Goal: Task Accomplishment & Management: Complete application form

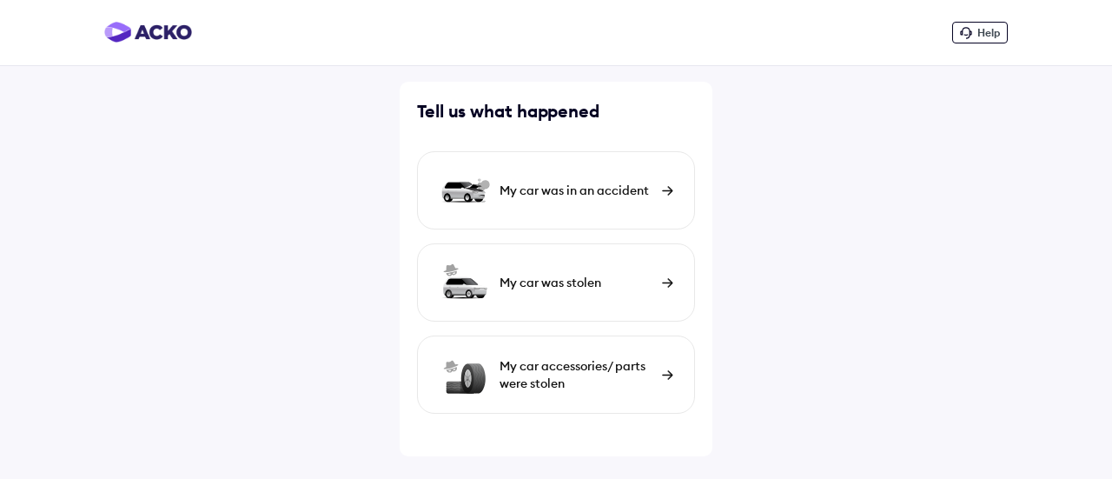
click at [626, 194] on div "My car was in an accident" at bounding box center [577, 190] width 154 height 17
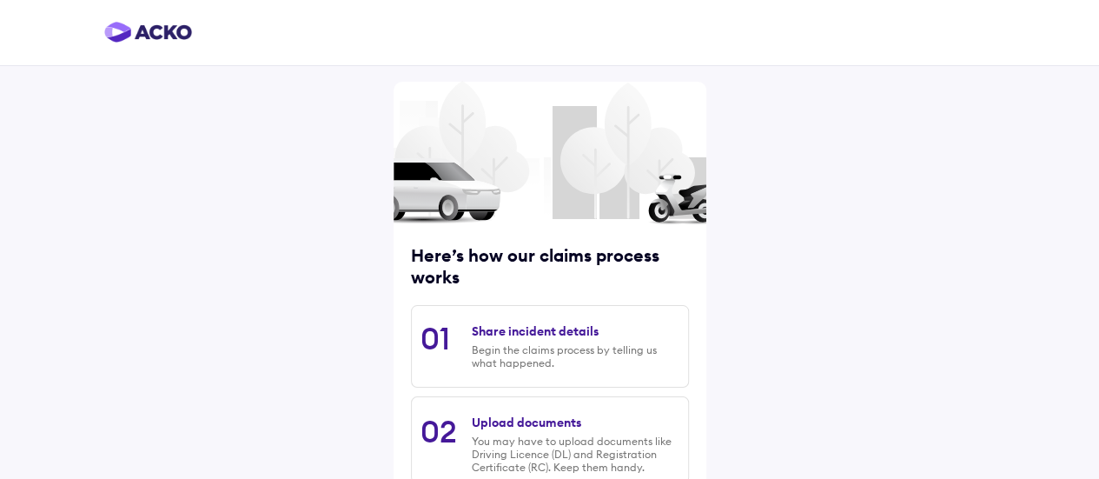
scroll to position [301, 0]
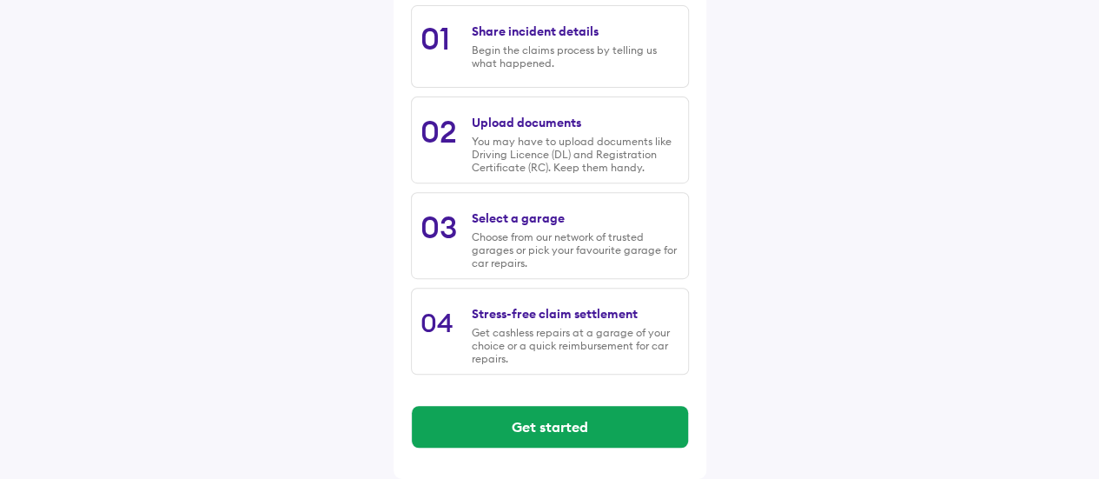
click at [568, 402] on div "Get started" at bounding box center [550, 427] width 278 height 70
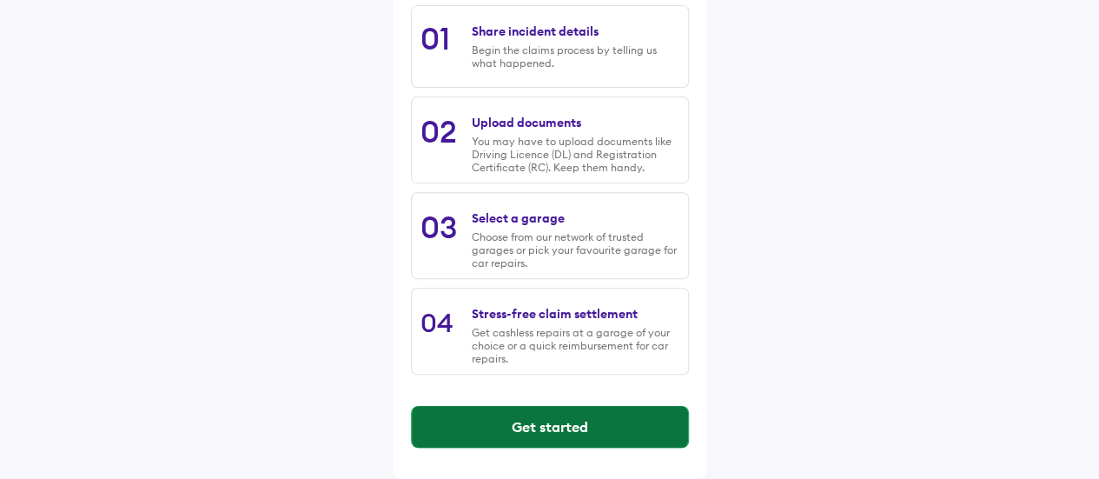
click at [566, 427] on button "Get started" at bounding box center [550, 427] width 276 height 42
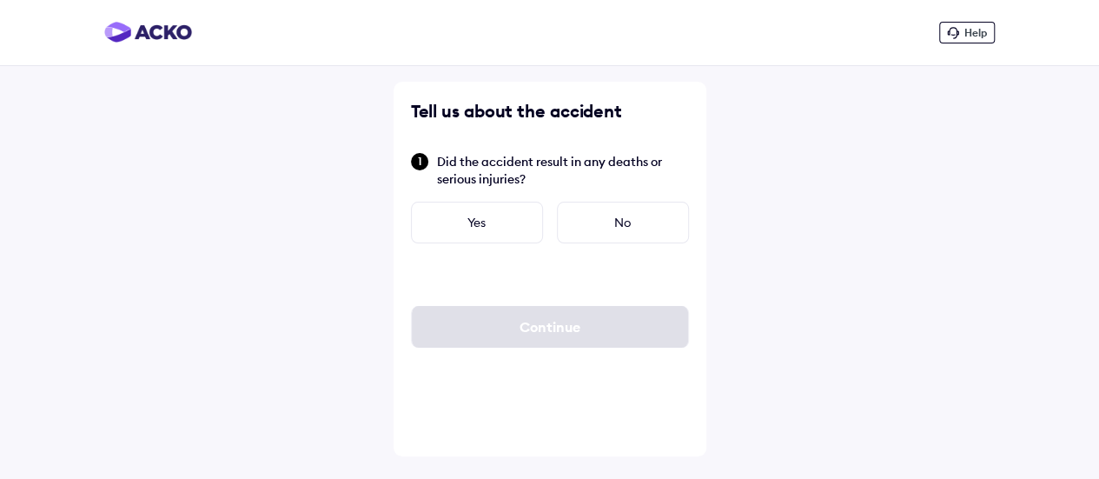
scroll to position [0, 0]
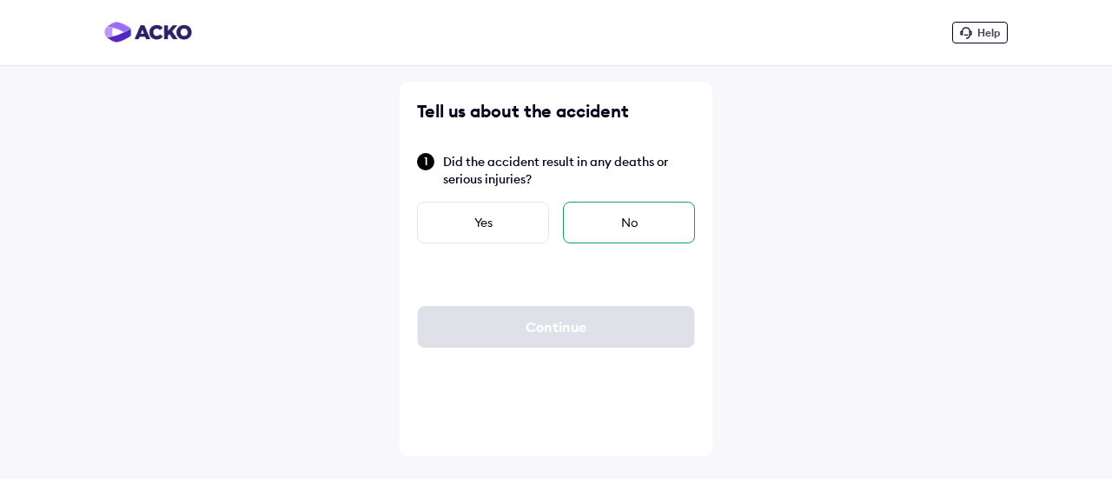
click at [611, 234] on div "No" at bounding box center [629, 223] width 132 height 42
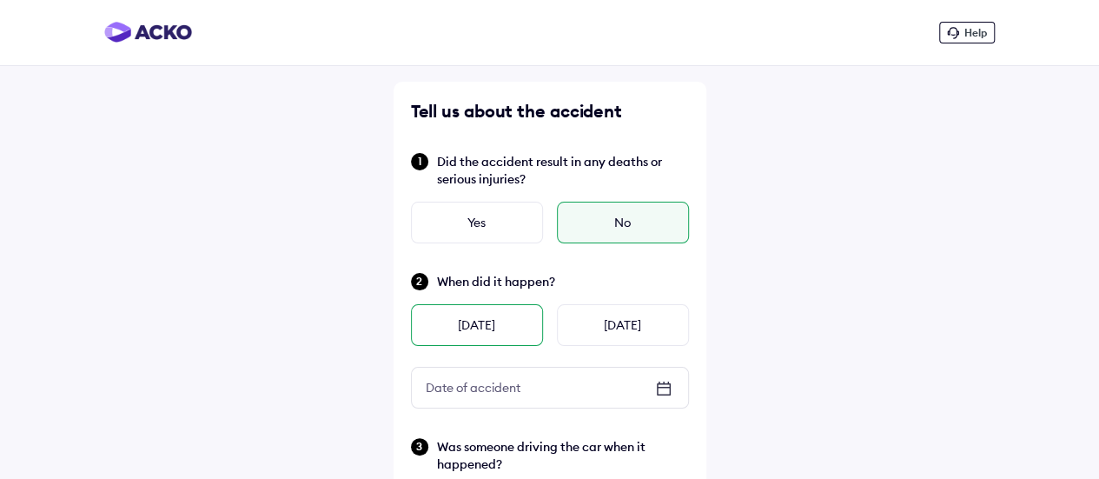
click at [507, 326] on div "[DATE]" at bounding box center [477, 325] width 132 height 42
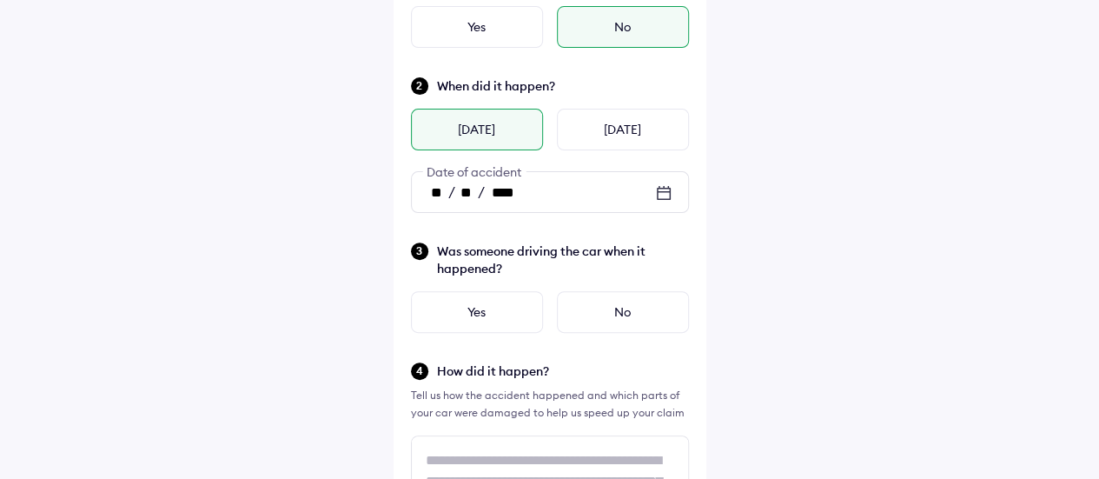
scroll to position [203, 0]
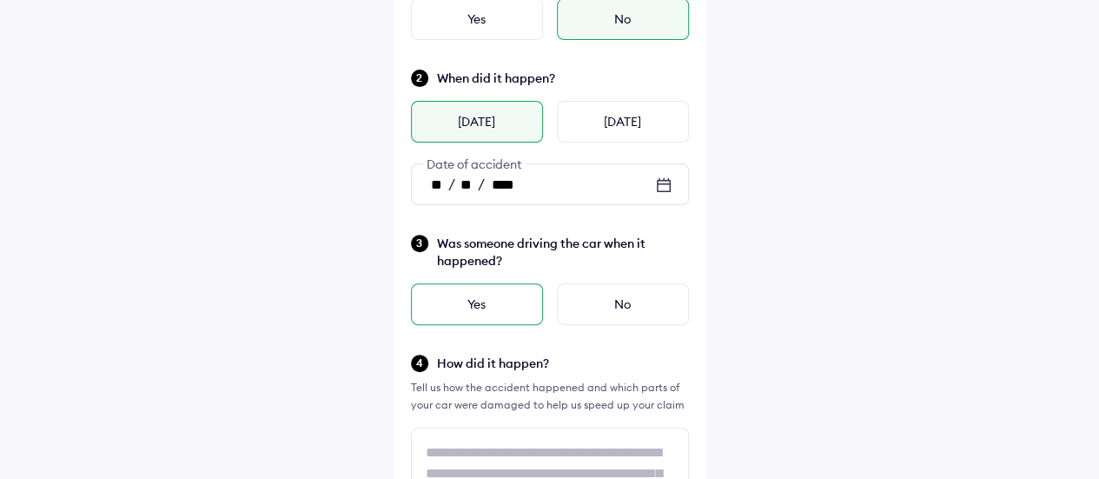
click at [502, 304] on div "Yes" at bounding box center [477, 304] width 132 height 42
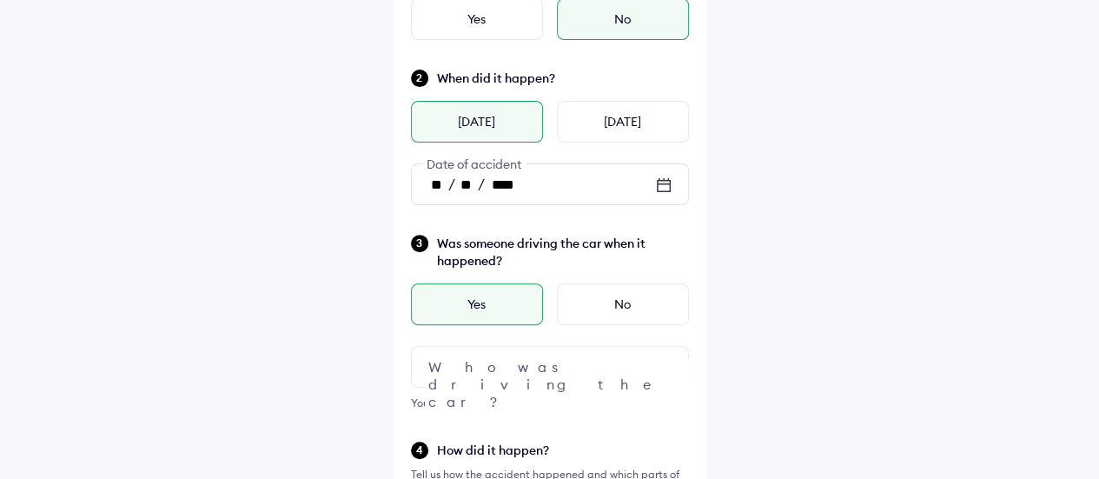
click at [461, 362] on div at bounding box center [550, 367] width 278 height 42
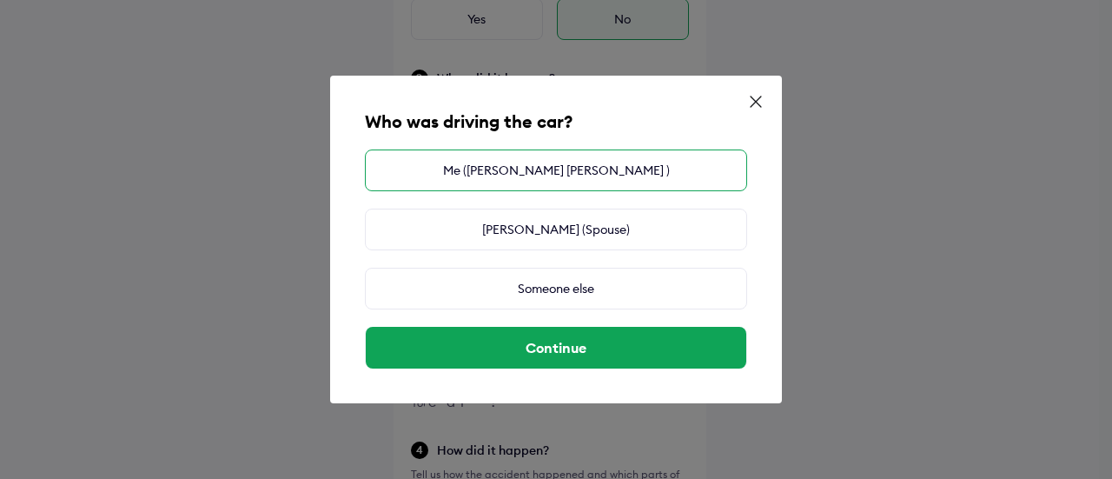
click at [582, 173] on div "Me ([PERSON_NAME] [PERSON_NAME] )" at bounding box center [556, 170] width 382 height 42
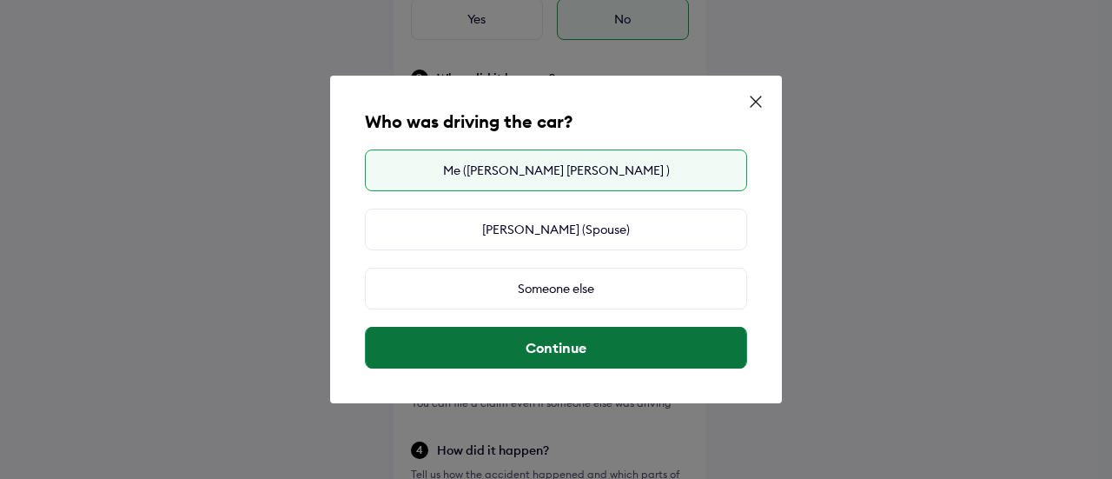
click at [613, 350] on button "Continue" at bounding box center [556, 348] width 381 height 42
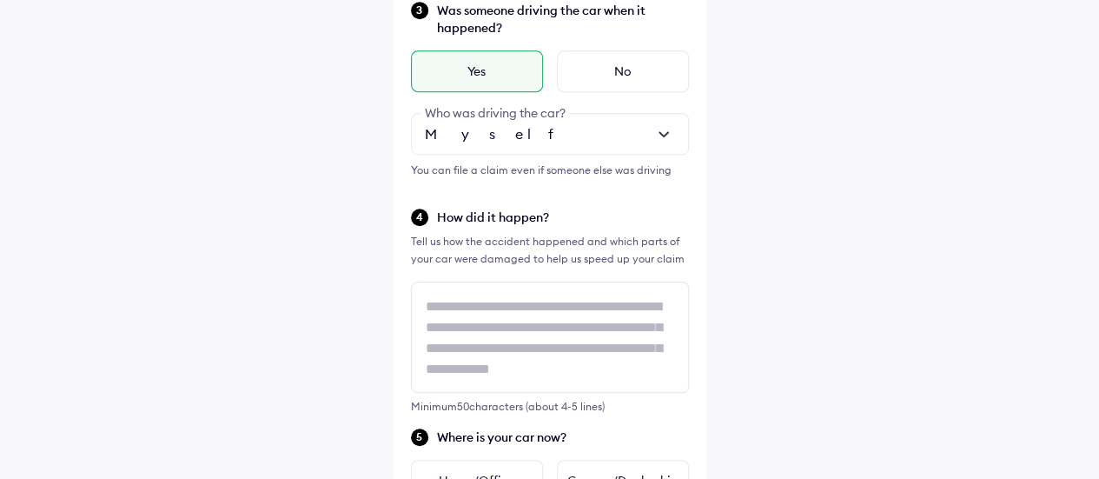
scroll to position [1, 0]
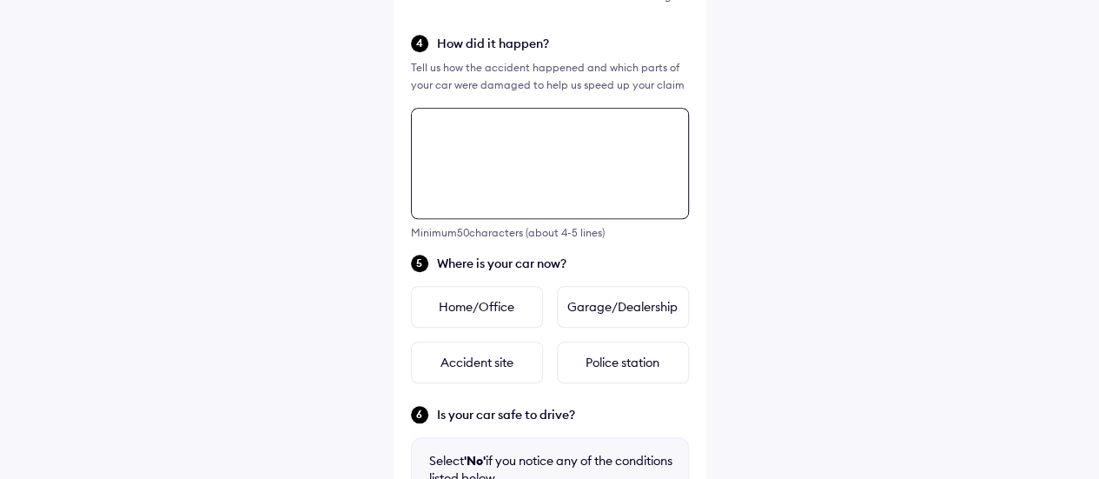
click at [597, 309] on div "Tell us about the accident Did the accident result in any deaths or serious inj…" at bounding box center [550, 176] width 313 height 1408
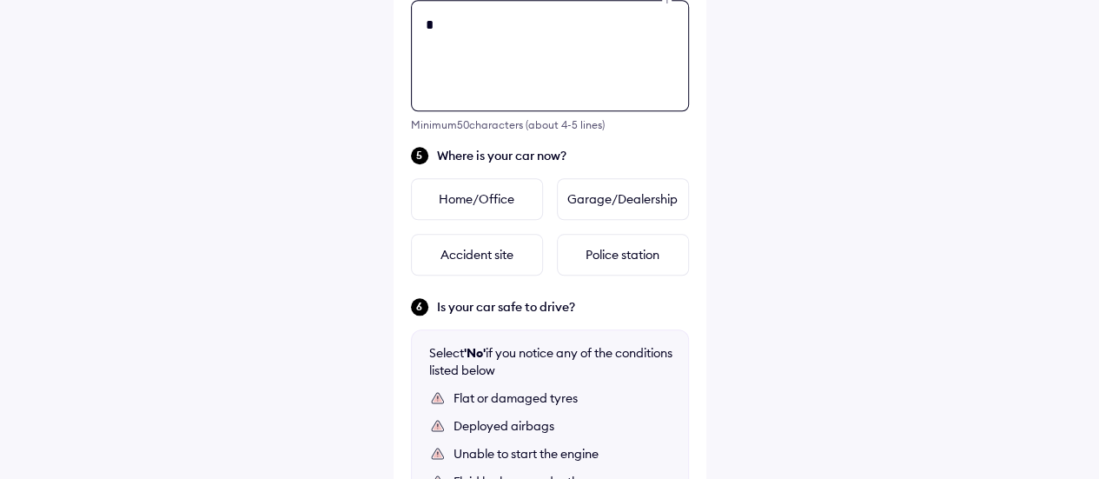
scroll to position [0, 0]
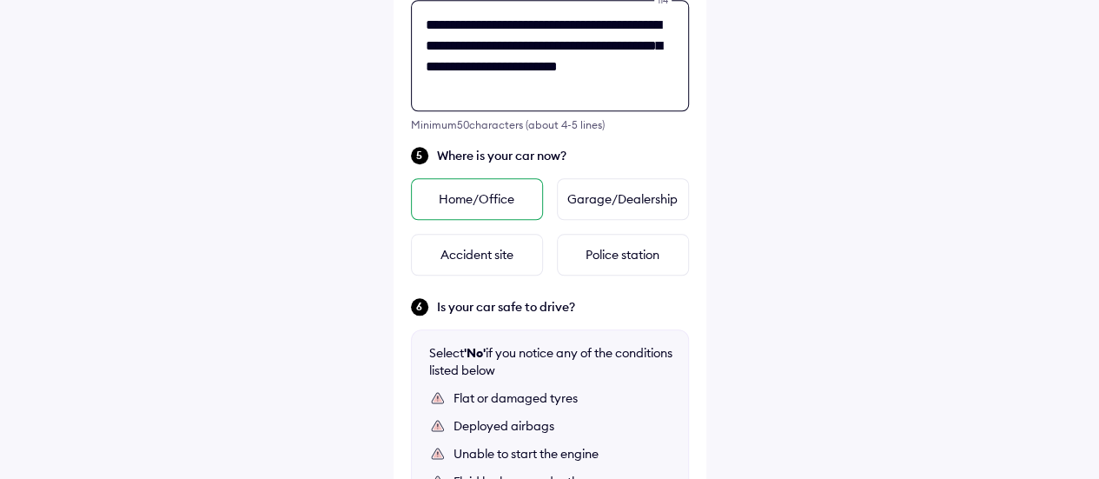
type textarea "**********"
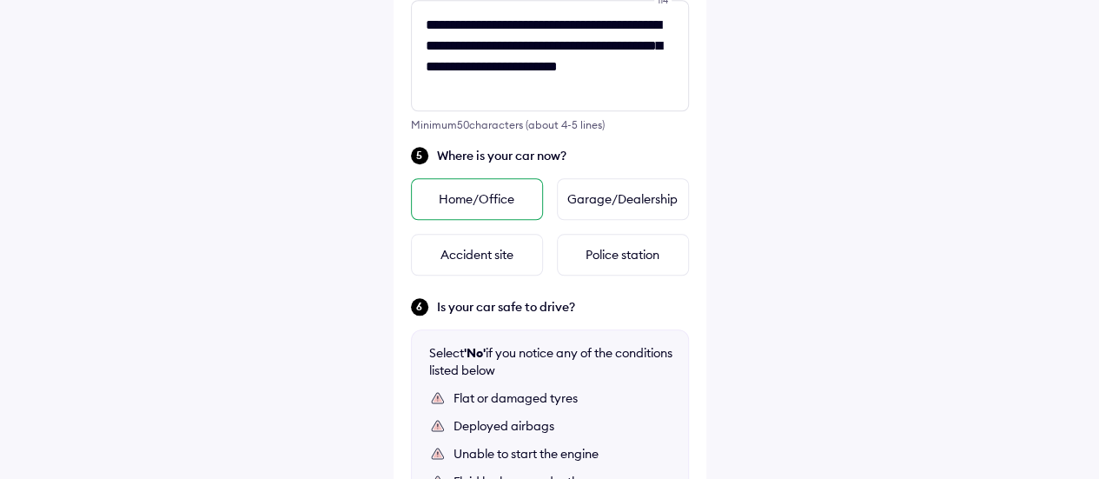
click at [486, 201] on div "Home/Office" at bounding box center [477, 199] width 132 height 42
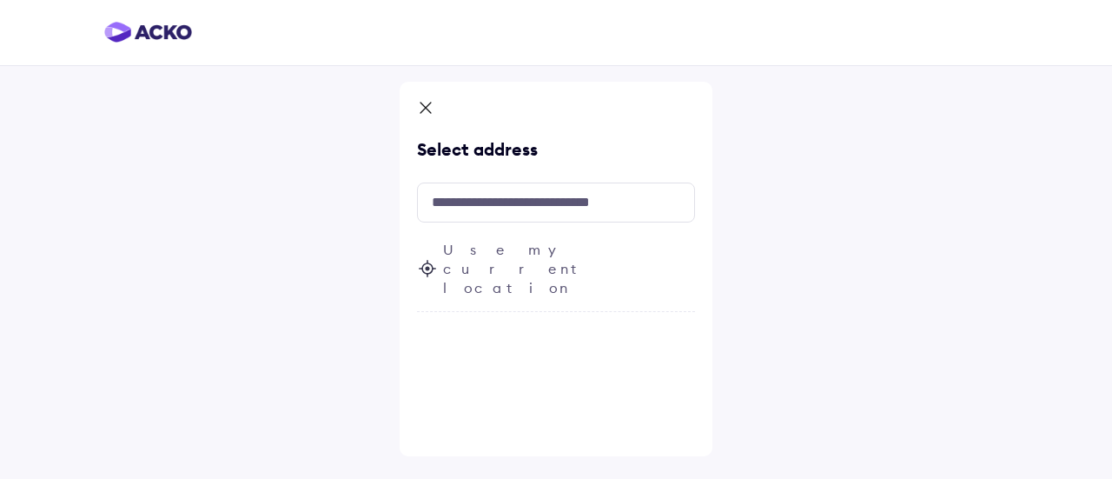
click at [503, 253] on span "Use my current location" at bounding box center [569, 268] width 252 height 57
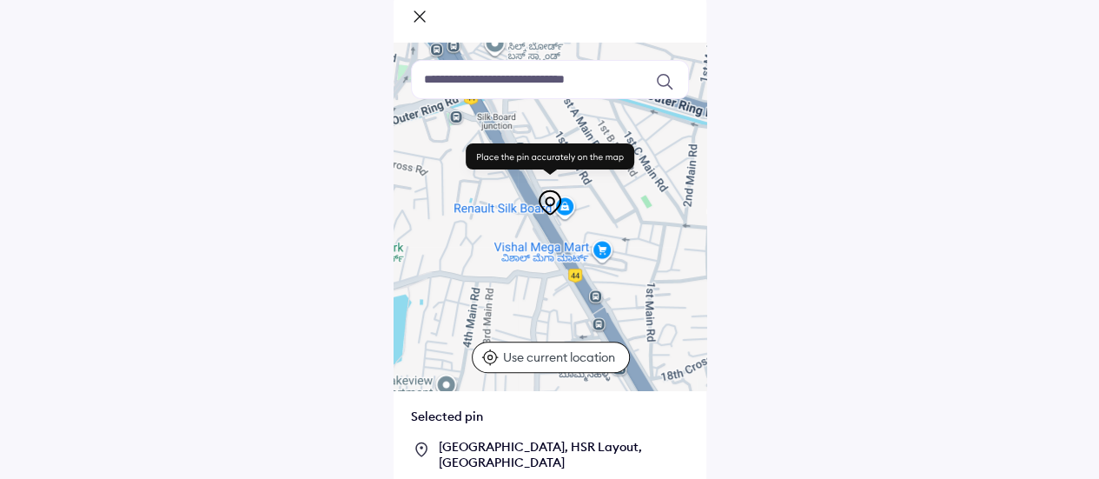
scroll to position [196, 0]
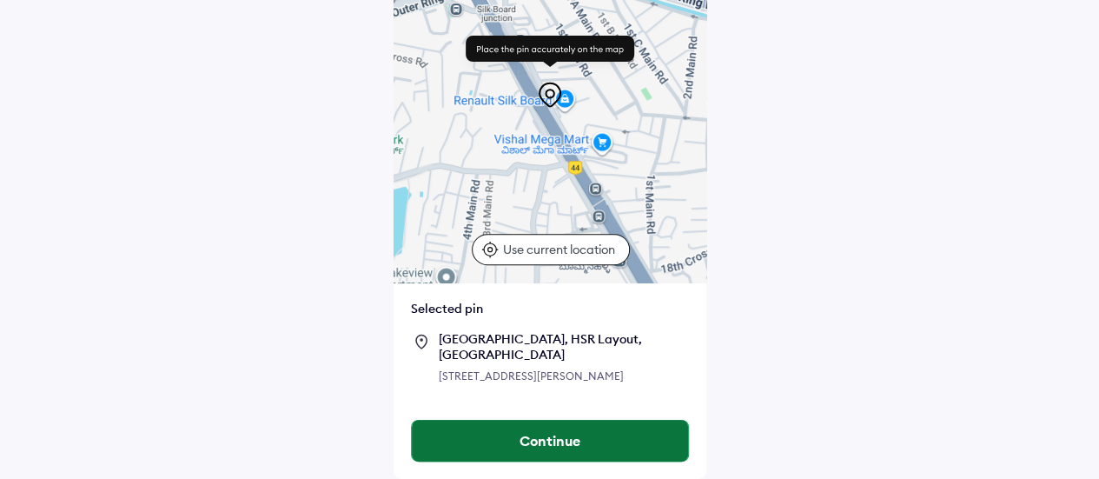
click at [576, 438] on button "Continue" at bounding box center [550, 441] width 276 height 42
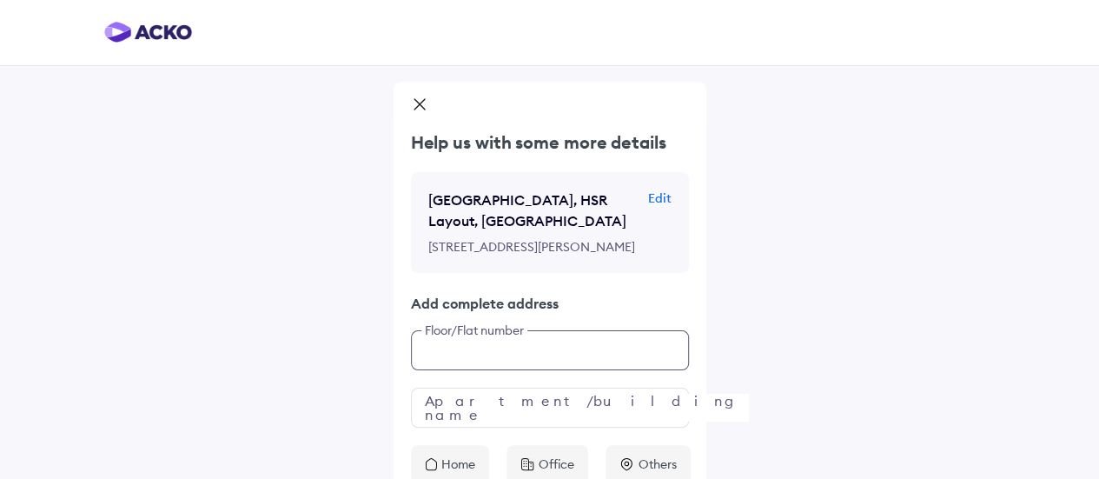
scroll to position [113, 0]
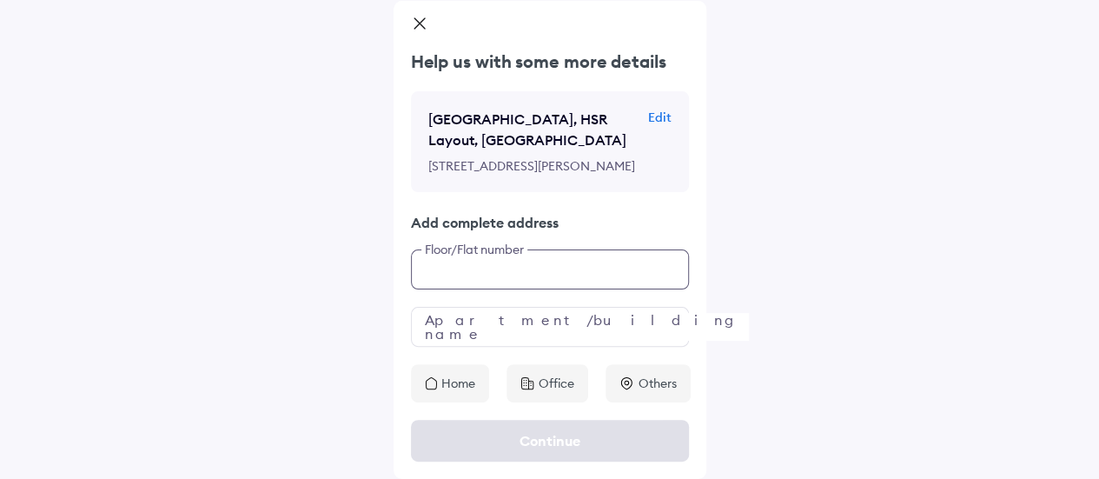
click at [561, 383] on div "Help us with some more details [STREET_ADDRESS][PERSON_NAME] Add complete addre…" at bounding box center [550, 226] width 313 height 353
type input "*********"
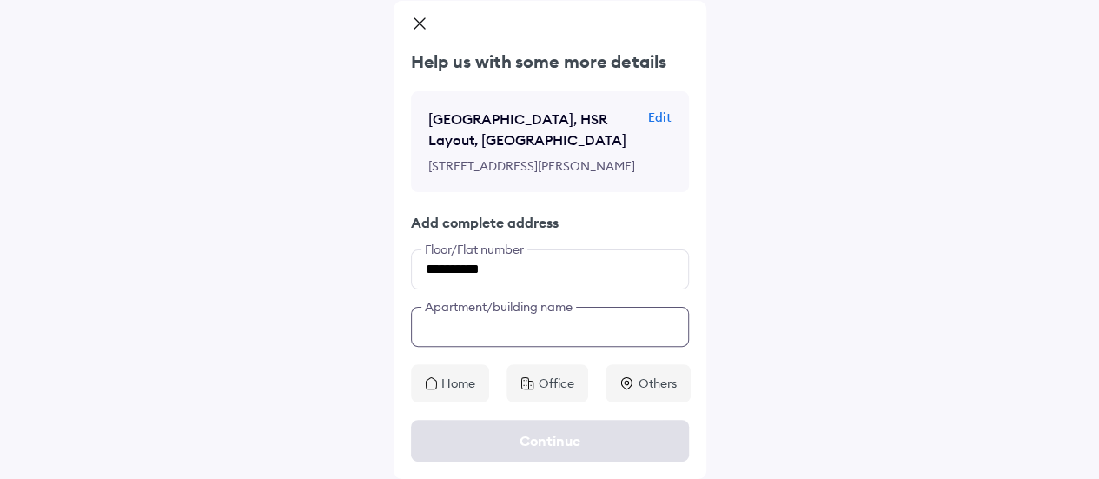
click at [575, 339] on input "text" at bounding box center [550, 327] width 278 height 40
type input "**********"
click at [549, 399] on div "Office" at bounding box center [547, 383] width 82 height 38
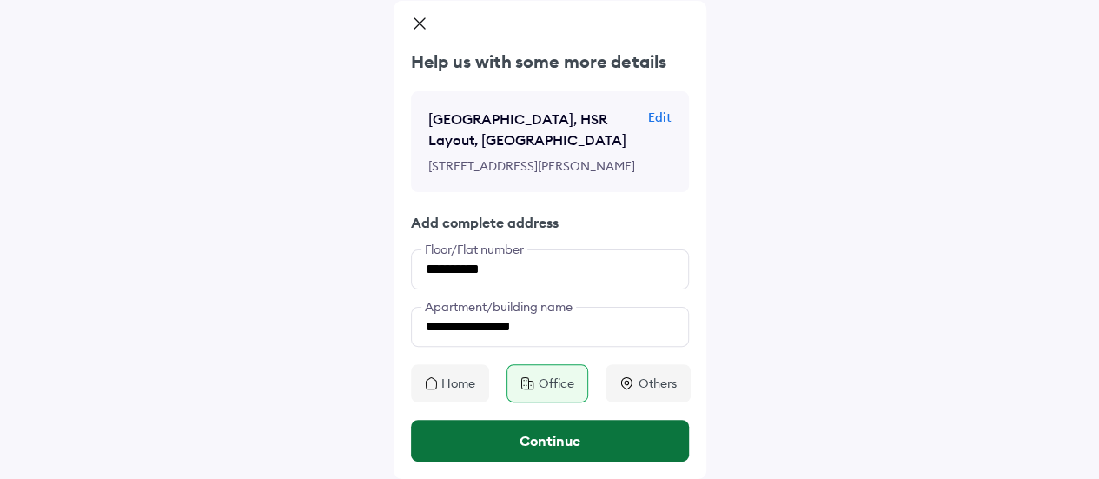
click at [558, 450] on button "Continue" at bounding box center [550, 441] width 278 height 42
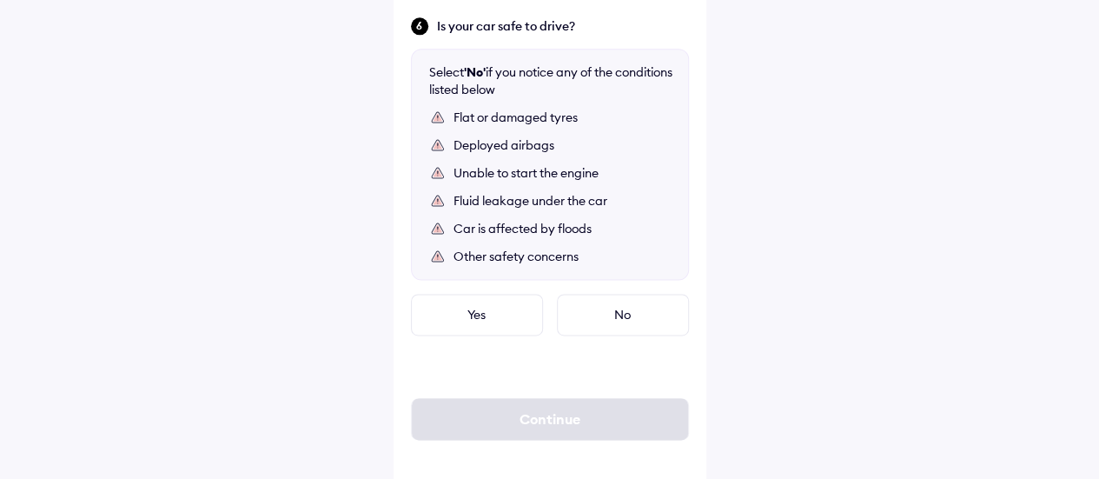
scroll to position [1122, 0]
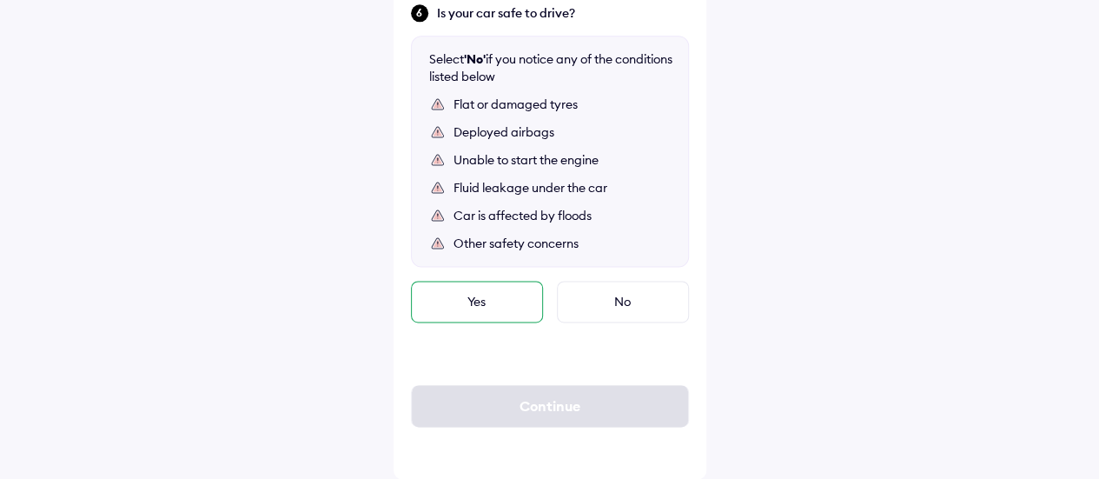
click at [492, 294] on div "Yes" at bounding box center [477, 302] width 132 height 42
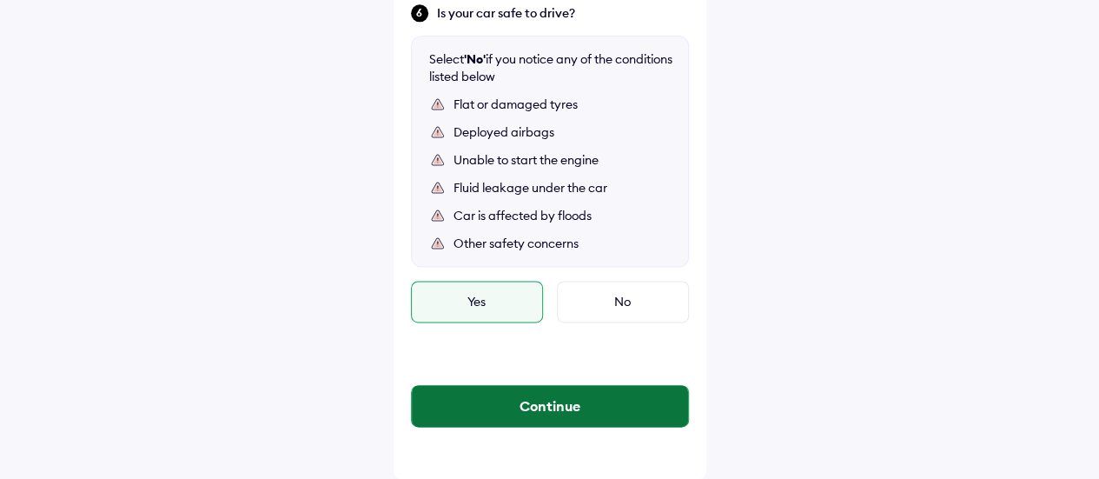
click at [575, 413] on button "Continue" at bounding box center [550, 406] width 276 height 42
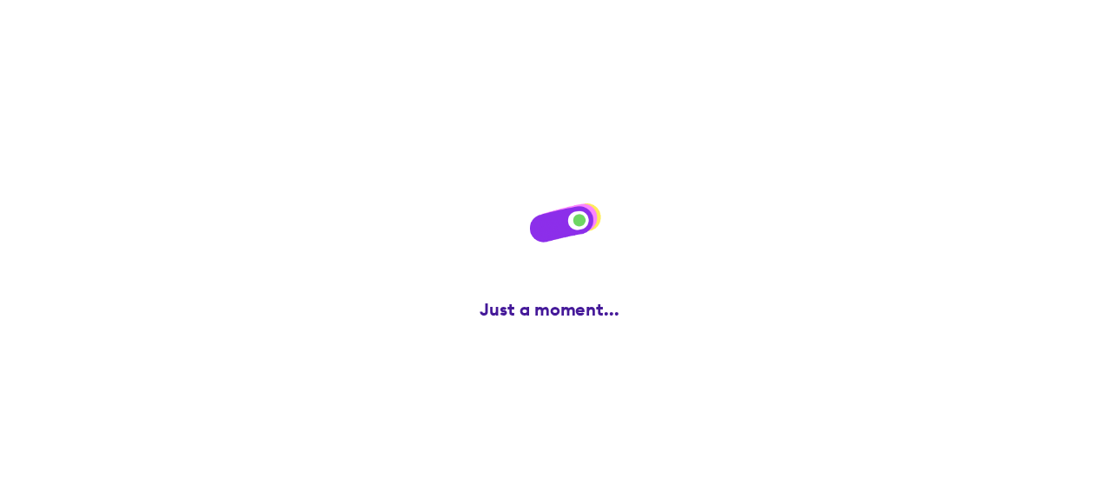
scroll to position [0, 0]
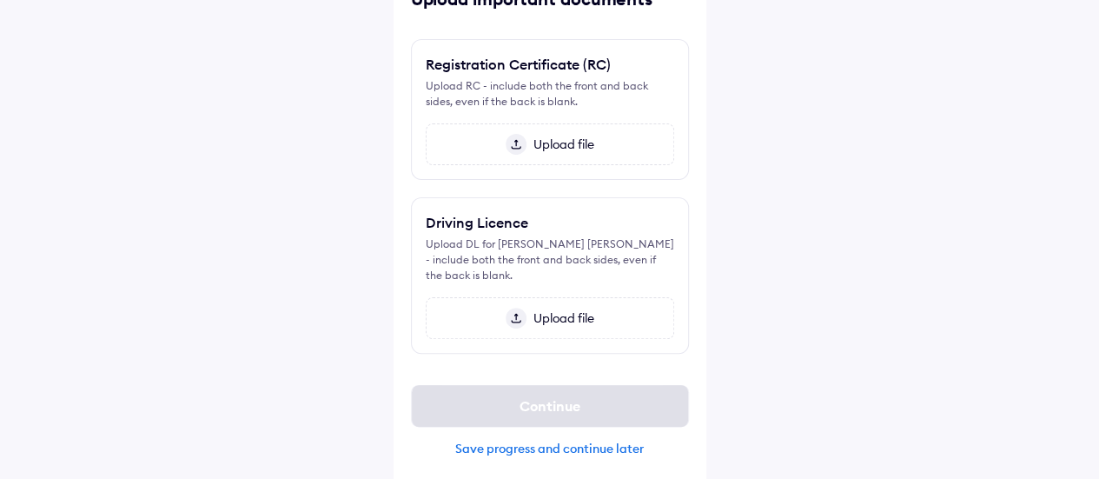
scroll to position [119, 0]
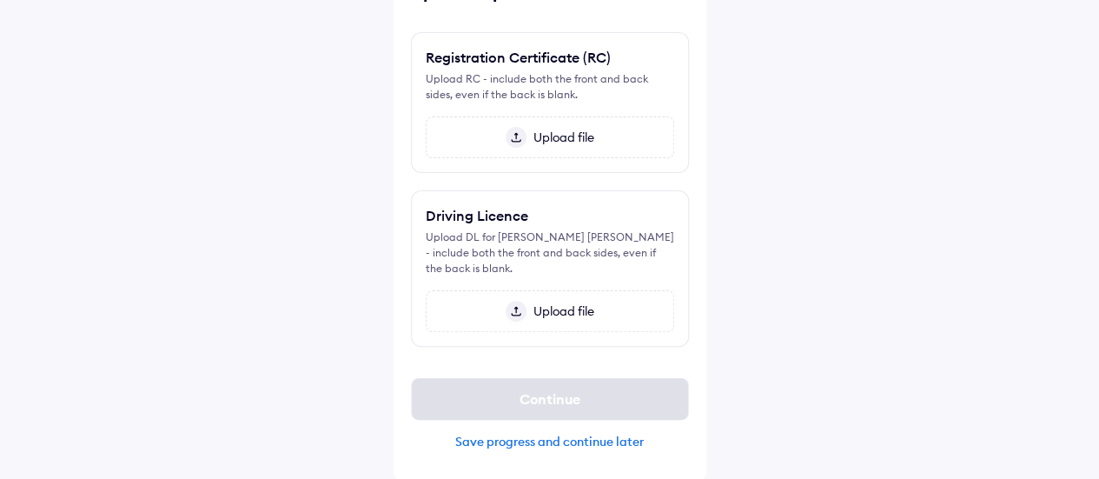
click at [573, 442] on div "Save progress and continue later" at bounding box center [550, 442] width 278 height 16
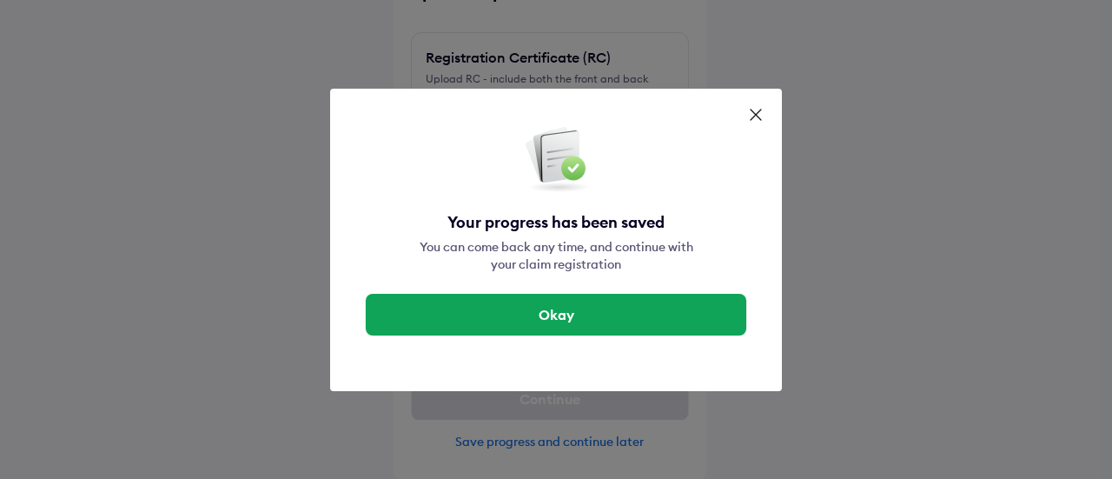
click at [752, 116] on icon at bounding box center [755, 114] width 17 height 17
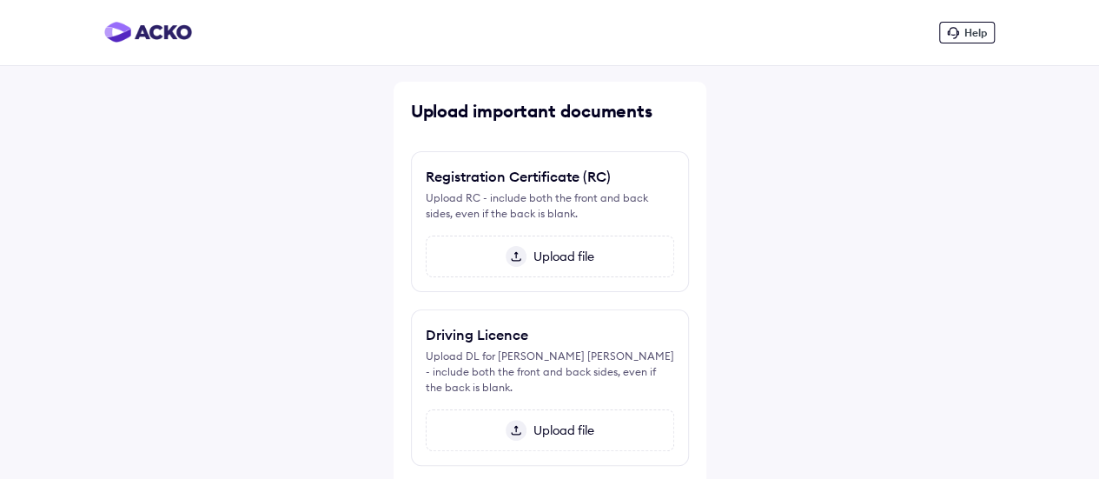
scroll to position [119, 0]
